Goal: Task Accomplishment & Management: Manage account settings

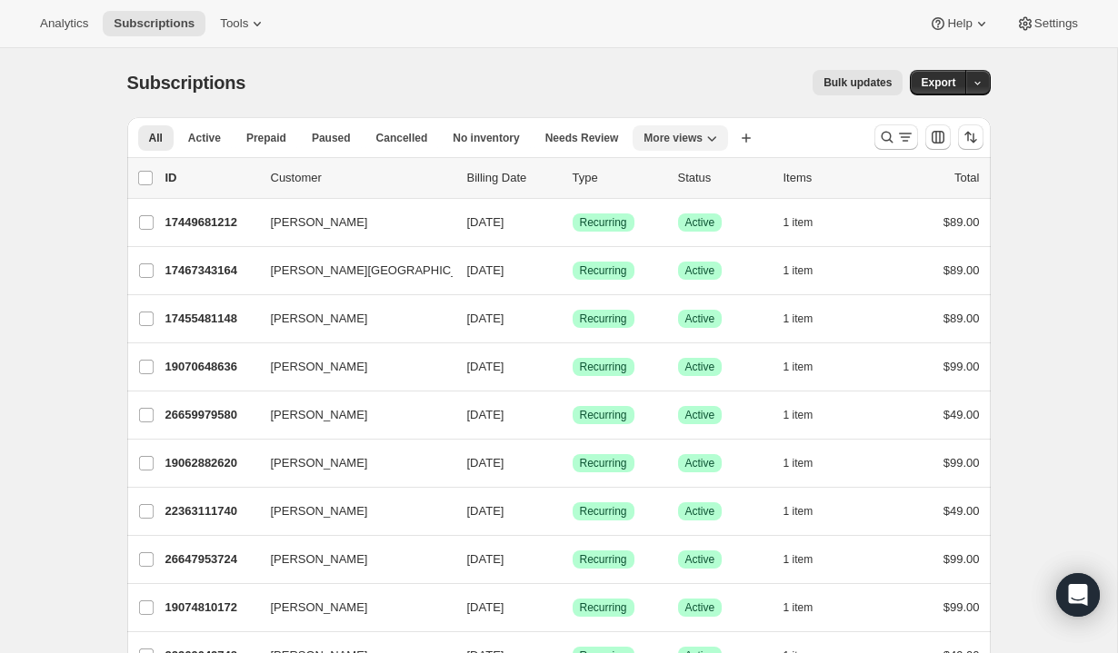
click at [698, 140] on span "More views" at bounding box center [672, 138] width 59 height 15
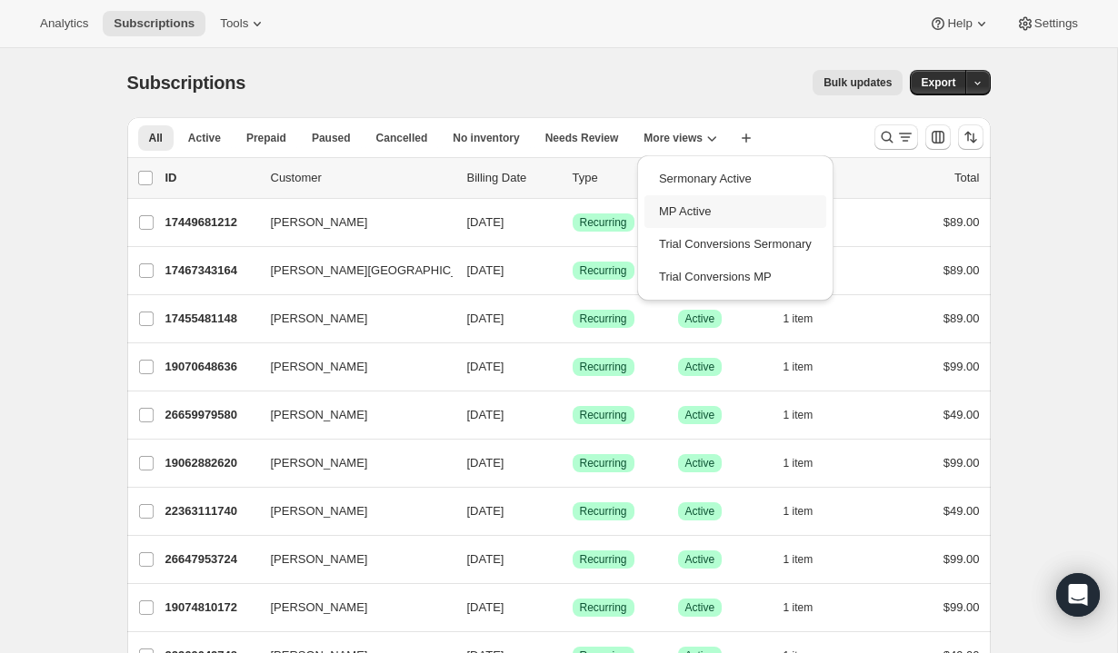
click at [702, 214] on button "MP Active" at bounding box center [735, 211] width 182 height 33
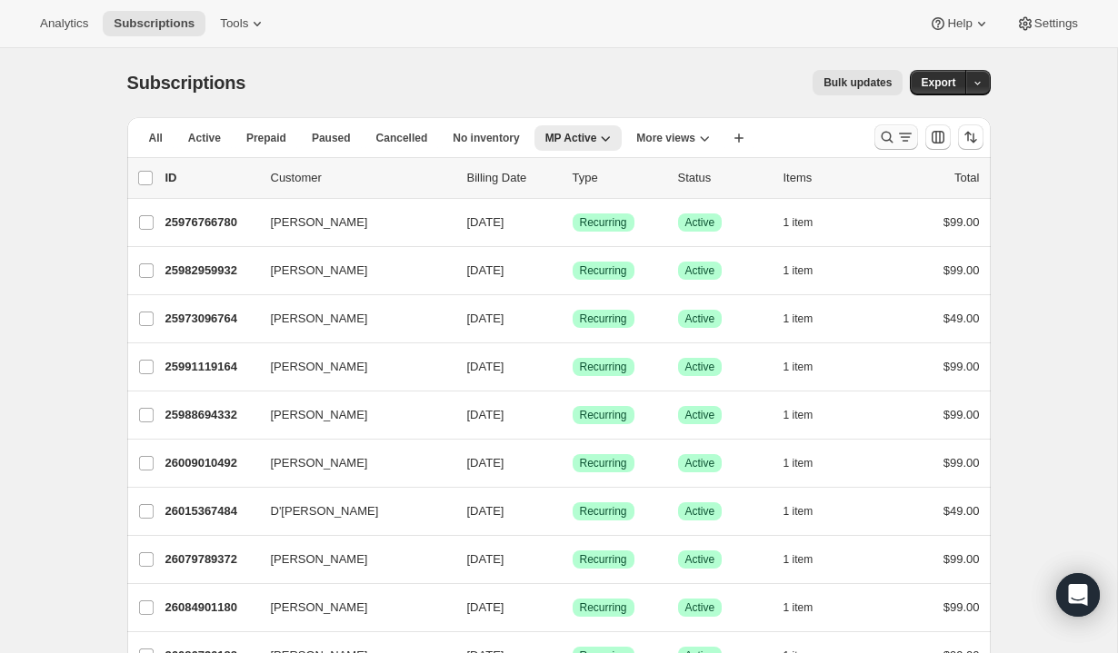
click at [898, 137] on icon "Search and filter results" at bounding box center [905, 137] width 18 height 18
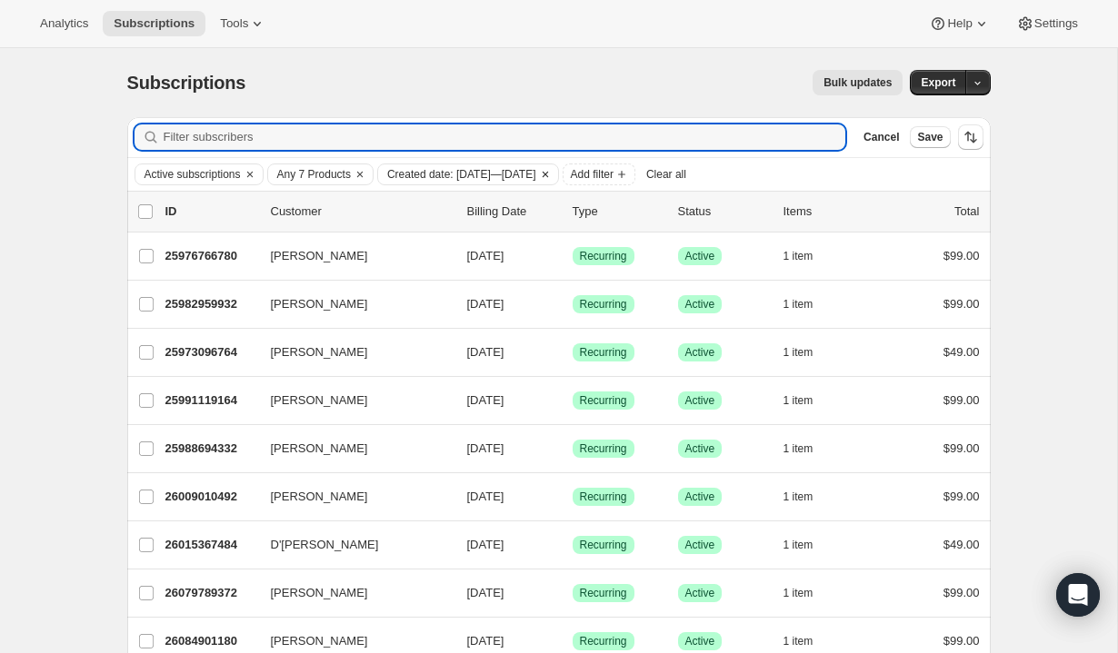
click at [498, 178] on span "Created date: [DATE]—[DATE]" at bounding box center [461, 174] width 149 height 15
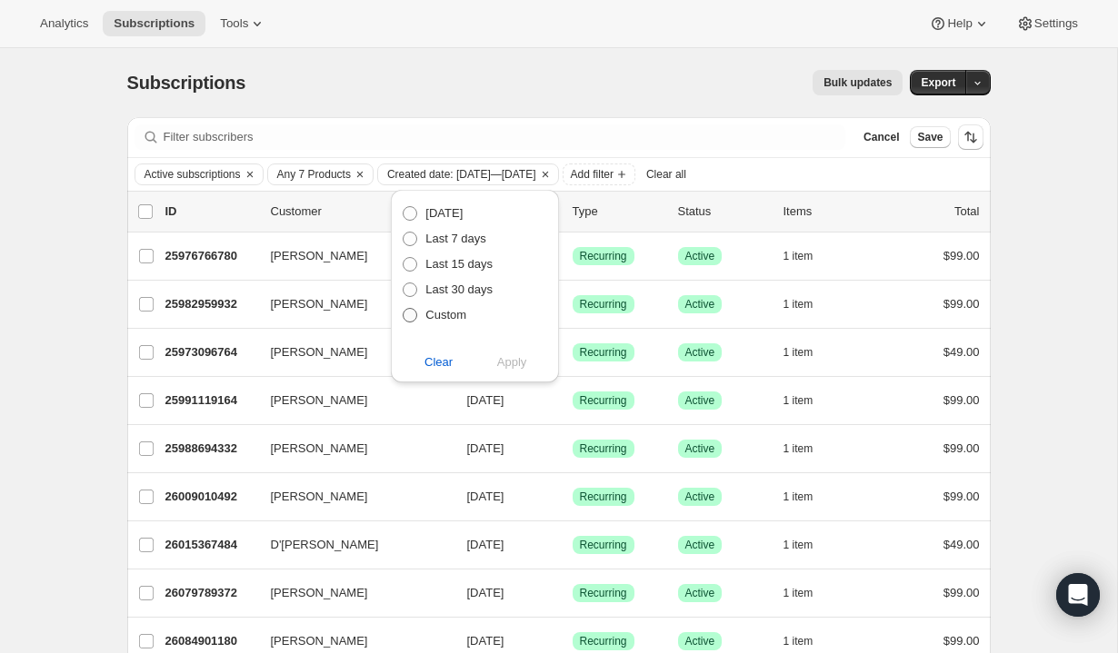
click at [408, 322] on span at bounding box center [410, 315] width 15 height 15
click at [403, 309] on input "Custom" at bounding box center [403, 308] width 1 height 1
radio input "true"
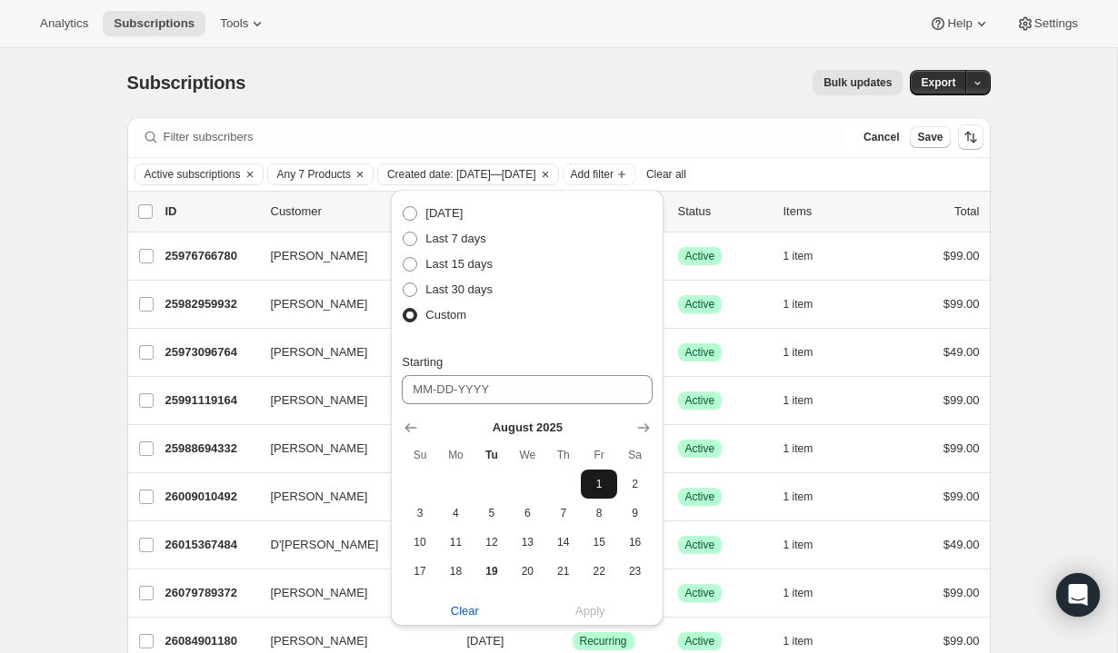
click at [599, 488] on span "1" at bounding box center [598, 484] width 21 height 15
type input "[DATE]"
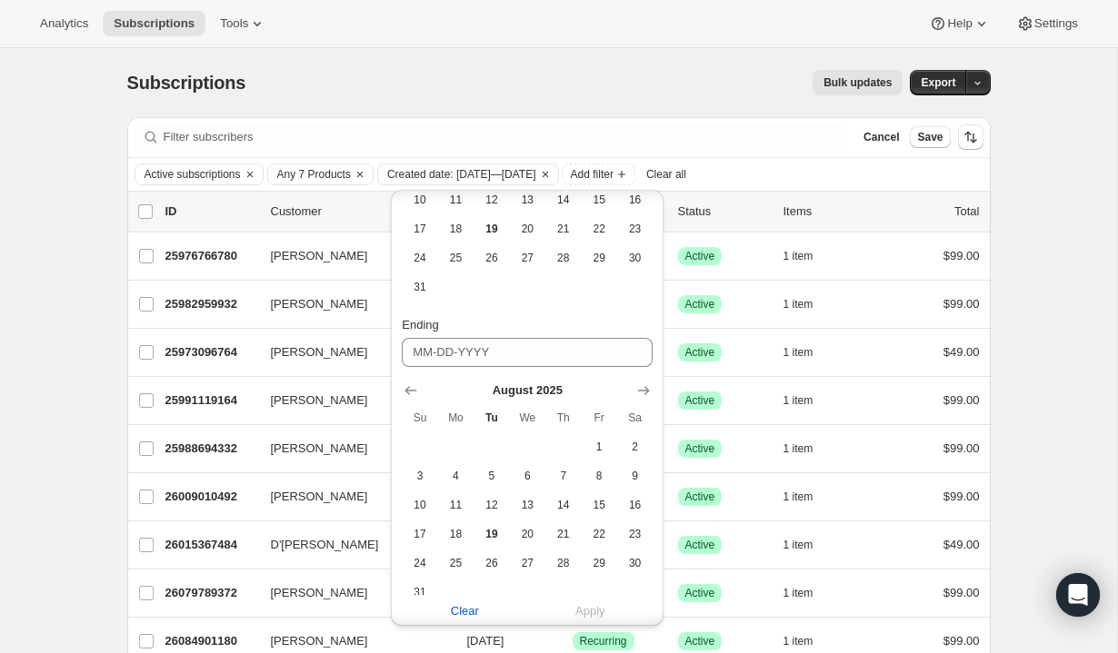
scroll to position [373, 0]
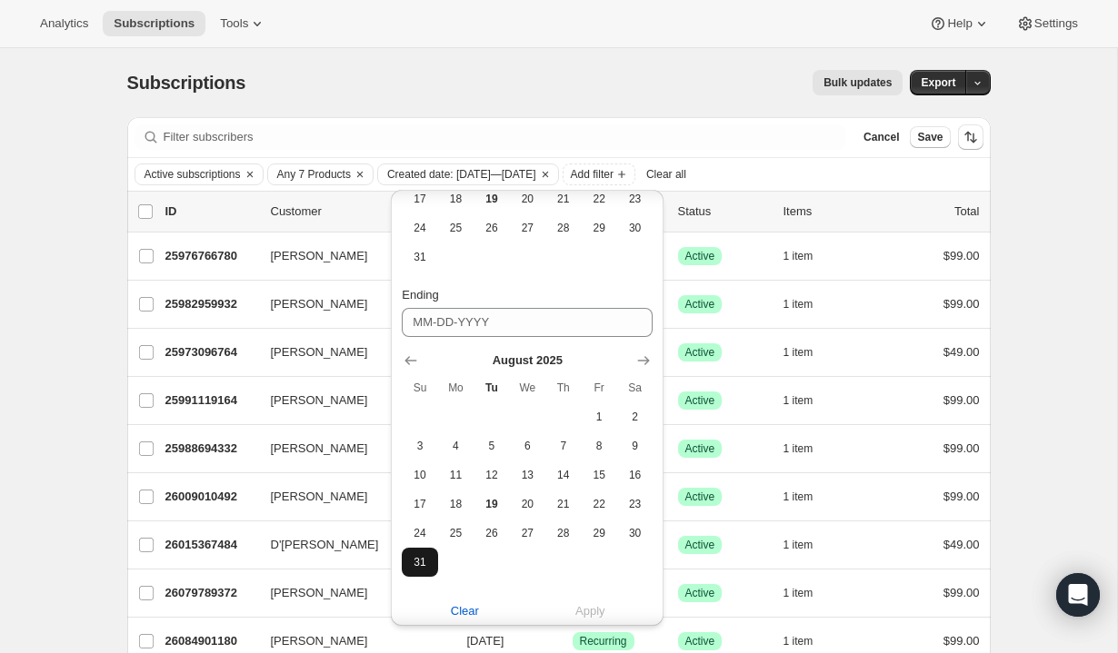
click at [424, 564] on span "31" at bounding box center [419, 562] width 21 height 15
type input "[DATE]"
click at [582, 611] on span "Apply" at bounding box center [590, 611] width 30 height 18
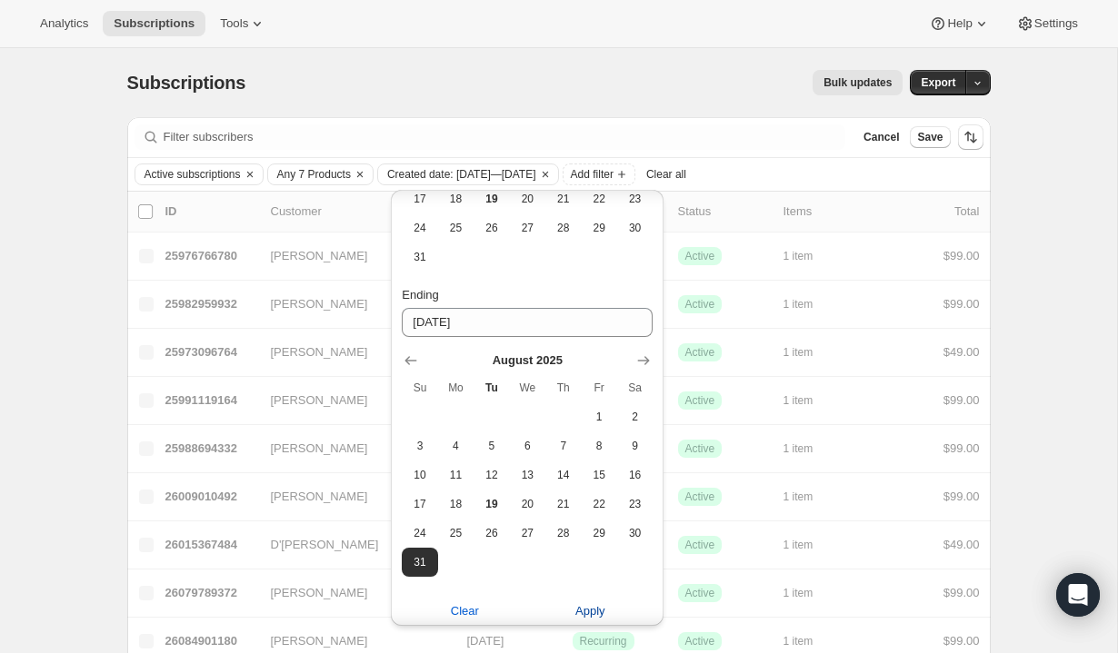
click at [581, 606] on span "Apply" at bounding box center [590, 611] width 30 height 18
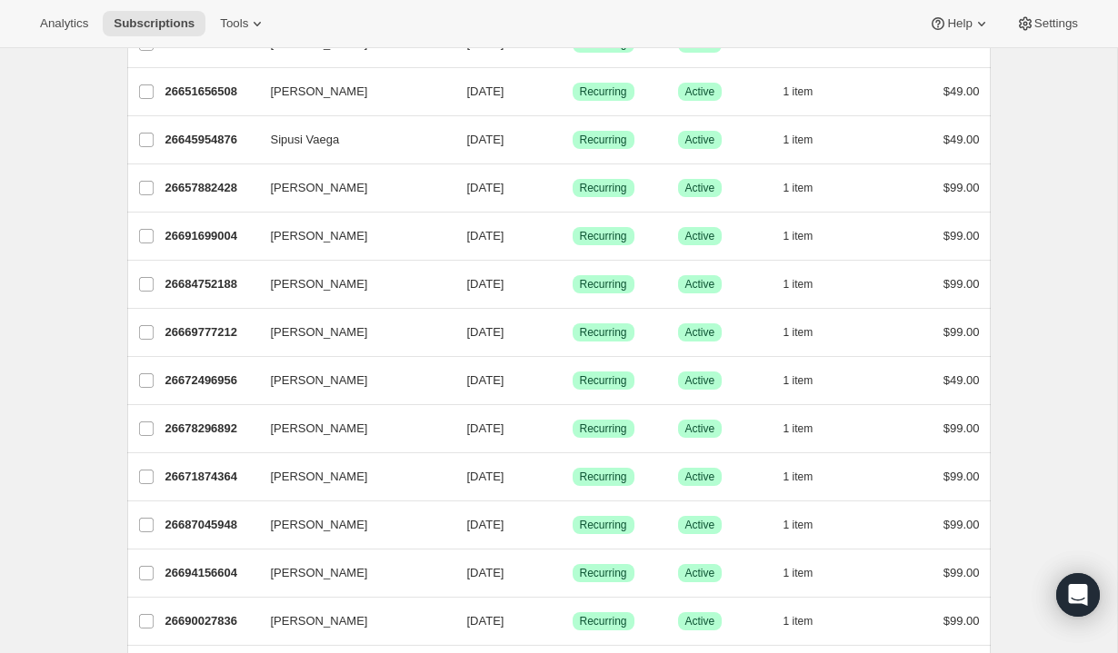
scroll to position [0, 0]
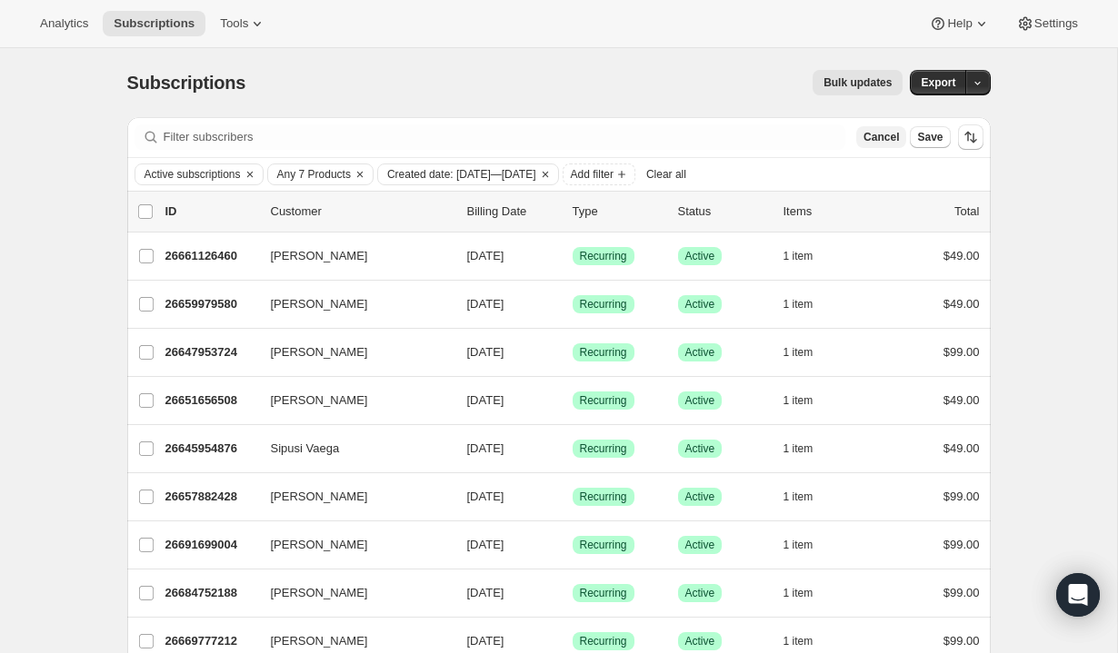
click at [881, 136] on span "Cancel" at bounding box center [880, 137] width 35 height 15
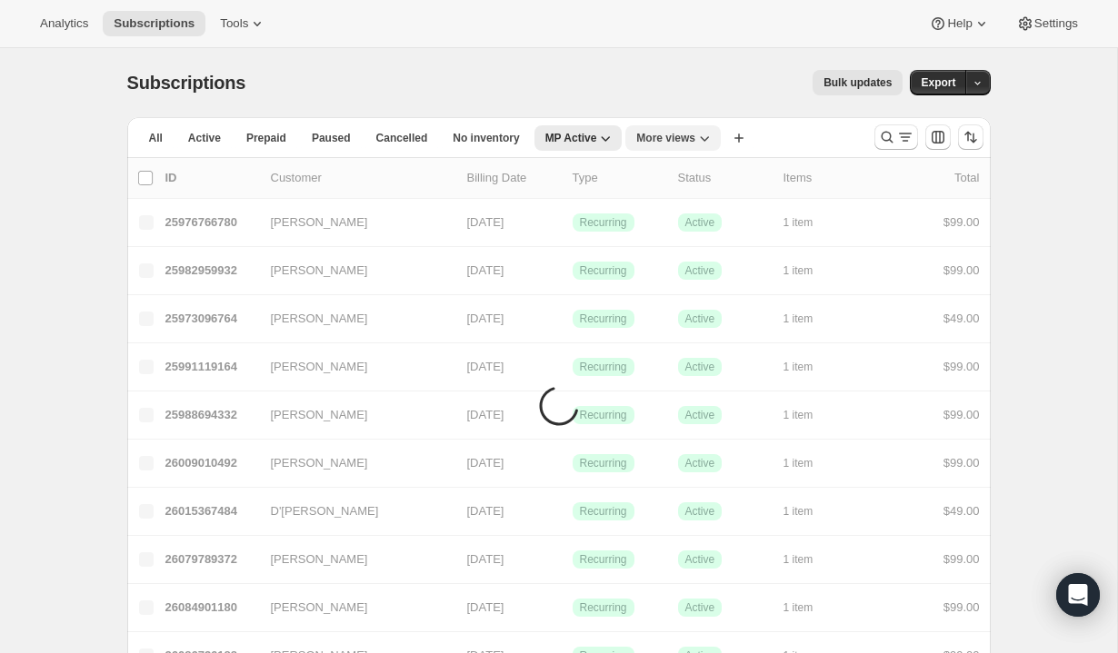
click at [666, 142] on span "More views" at bounding box center [665, 138] width 59 height 15
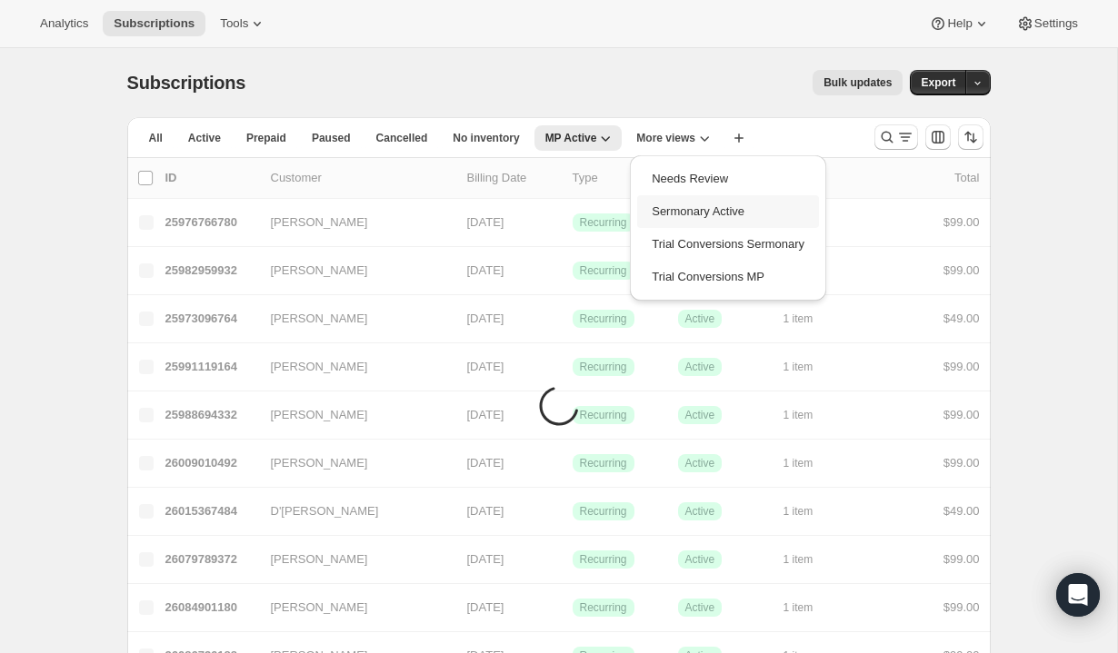
click at [675, 215] on button "Sermonary Active" at bounding box center [728, 211] width 182 height 33
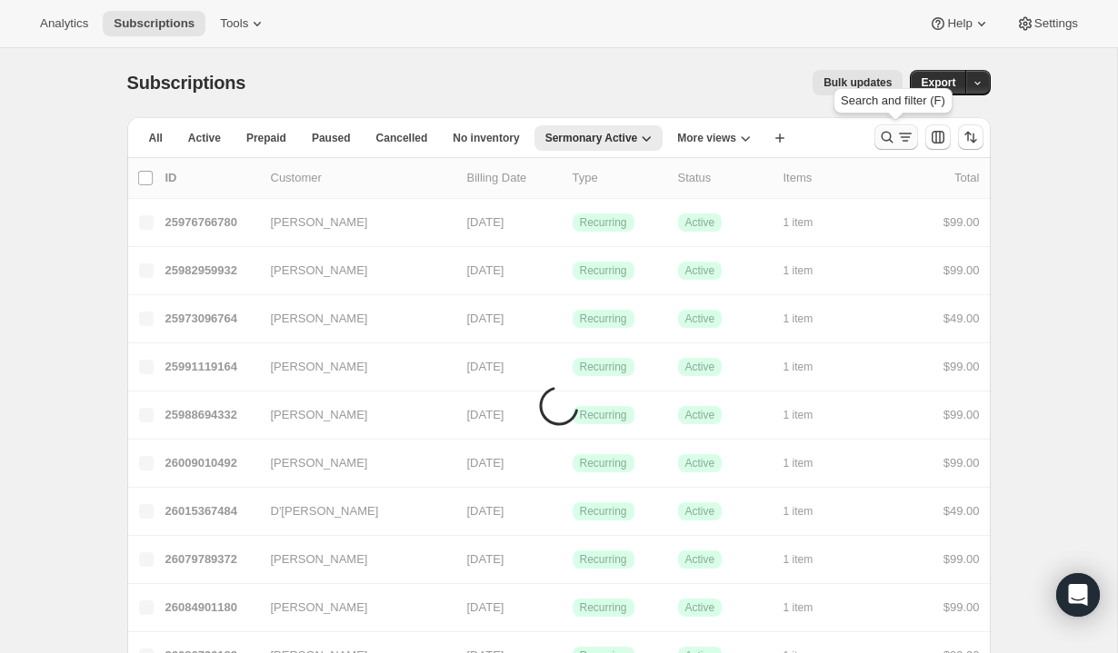
click at [901, 134] on icon "Search and filter results" at bounding box center [905, 137] width 18 height 18
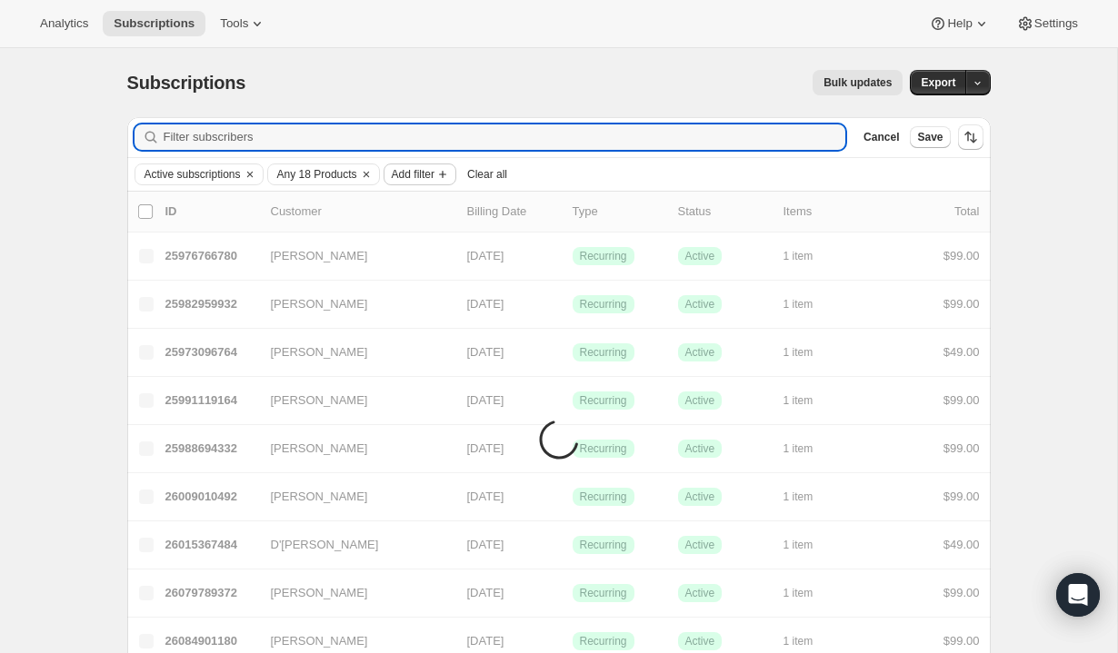
click at [431, 175] on span "Add filter" at bounding box center [413, 174] width 43 height 15
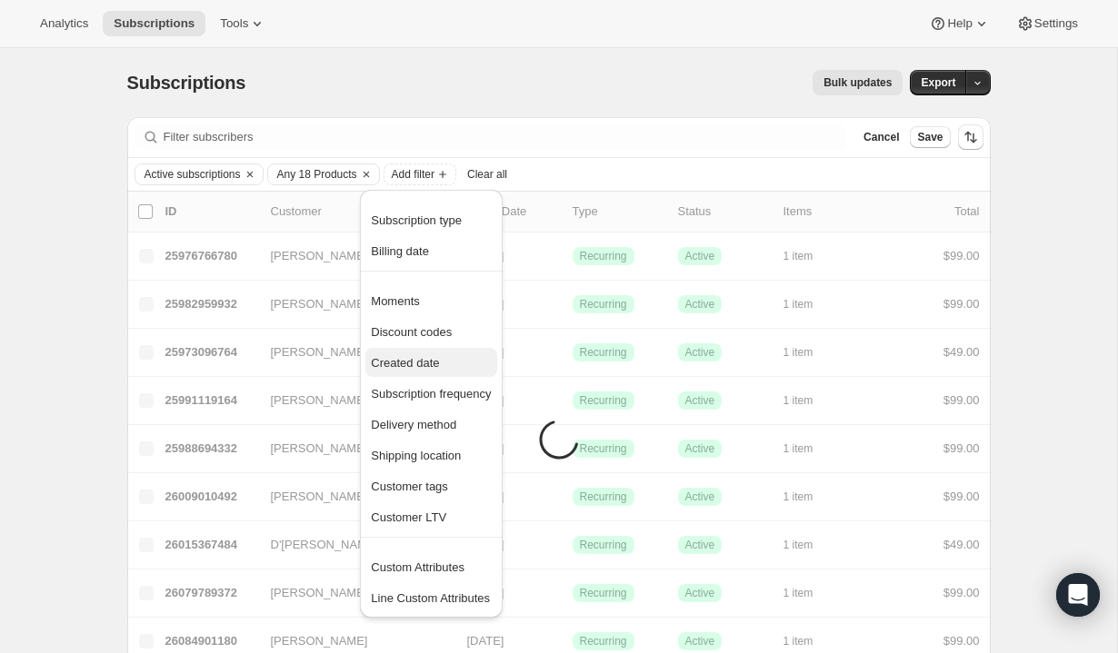
click at [423, 362] on span "Created date" at bounding box center [405, 363] width 68 height 14
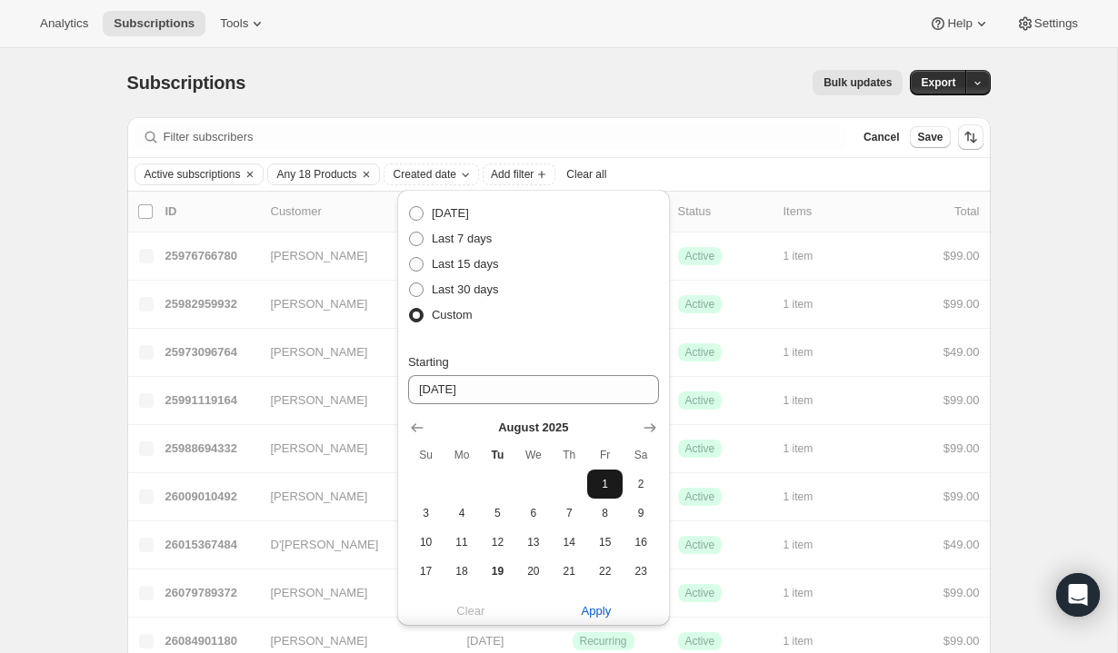
click at [608, 487] on span "1" at bounding box center [604, 484] width 21 height 15
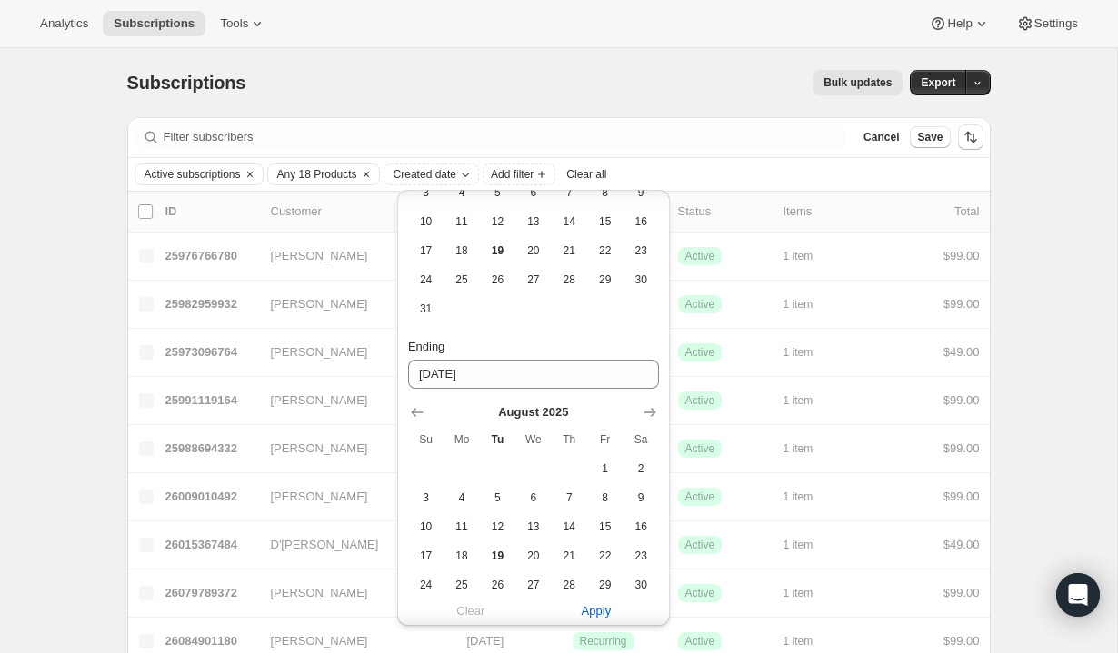
scroll to position [393, 0]
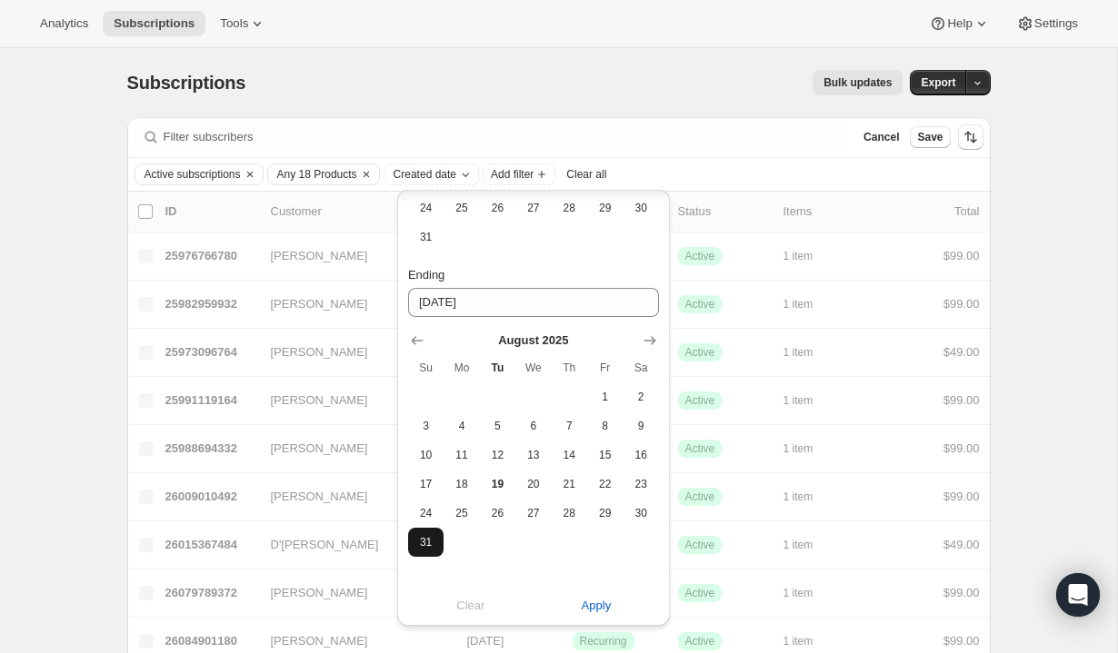
click at [427, 549] on button "31" at bounding box center [425, 542] width 35 height 29
click at [600, 602] on span "Apply" at bounding box center [597, 606] width 30 height 18
click at [589, 603] on span "Apply" at bounding box center [597, 606] width 30 height 18
click at [828, 183] on div "Active subscriptions Any 18 Products Created date: [DATE]—[DATE] Add filter Cle…" at bounding box center [558, 175] width 849 height 22
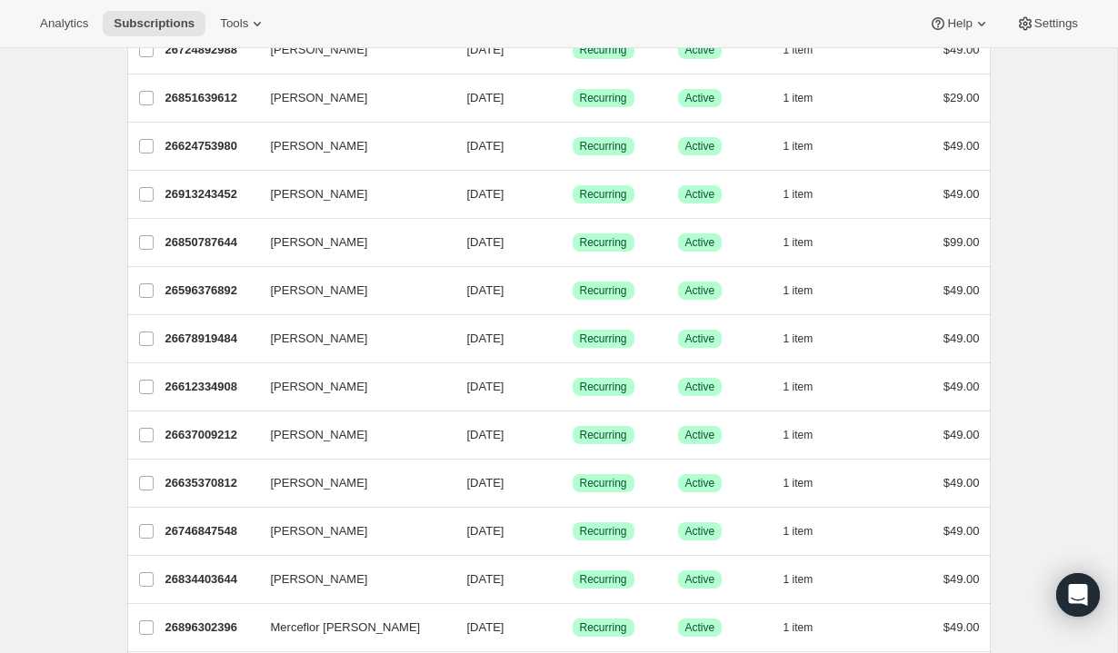
scroll to position [981, 0]
